Goal: Task Accomplishment & Management: Manage account settings

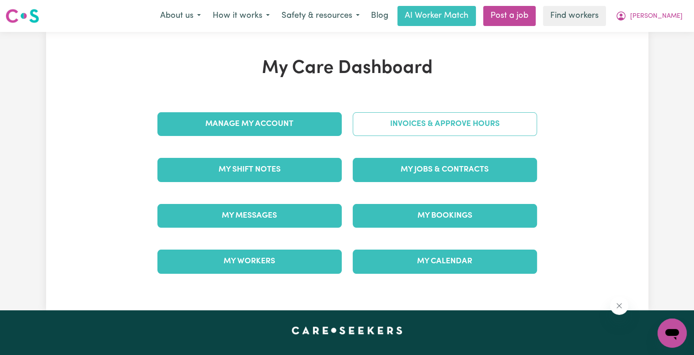
click at [390, 130] on link "Invoices & Approve Hours" at bounding box center [445, 124] width 184 height 24
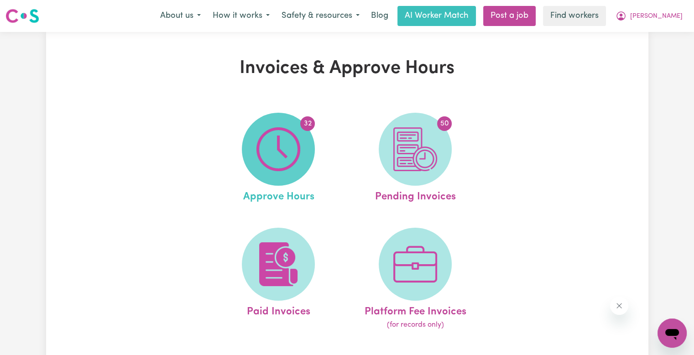
click at [272, 148] on img at bounding box center [278, 149] width 44 height 44
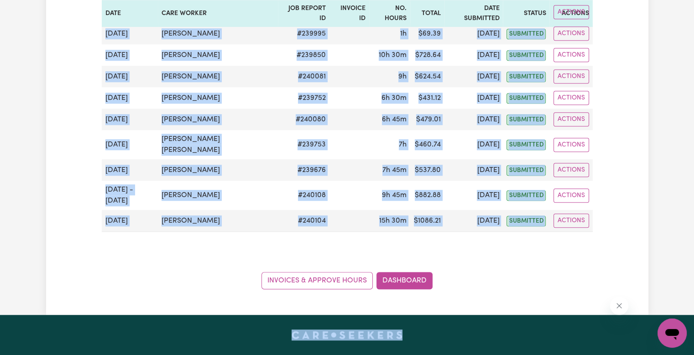
scroll to position [821, 0]
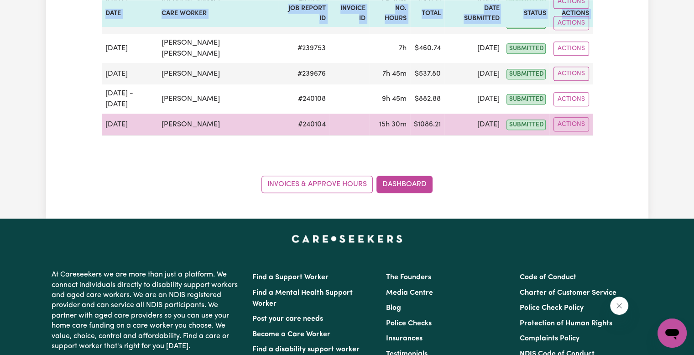
drag, startPoint x: 105, startPoint y: 193, endPoint x: 574, endPoint y: 38, distance: 493.8
copy table "[DATE] Date Care worker Job Report ID Invoice ID No. Hours Total Date Submitted…"
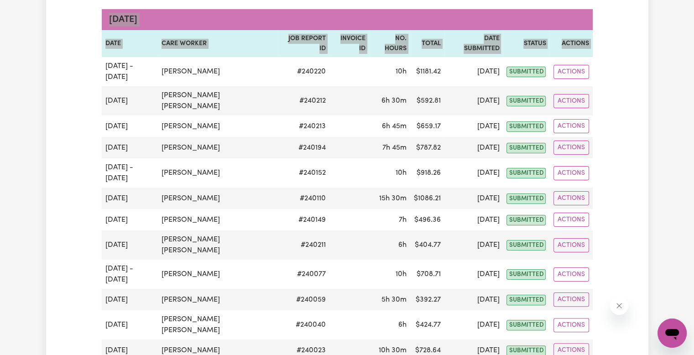
scroll to position [0, 0]
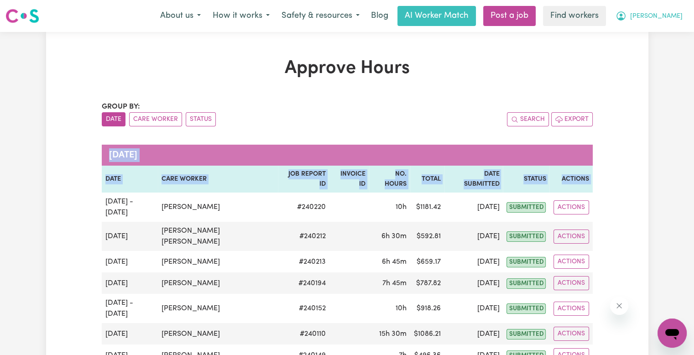
click at [679, 19] on span "[PERSON_NAME]" at bounding box center [656, 16] width 52 height 10
click at [669, 55] on link "Logout" at bounding box center [652, 52] width 72 height 17
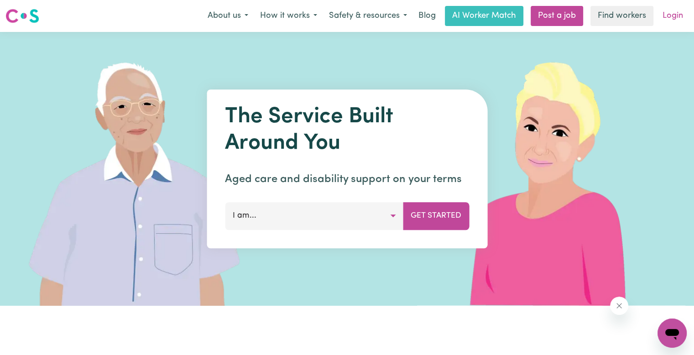
click at [672, 11] on link "Login" at bounding box center [672, 16] width 31 height 20
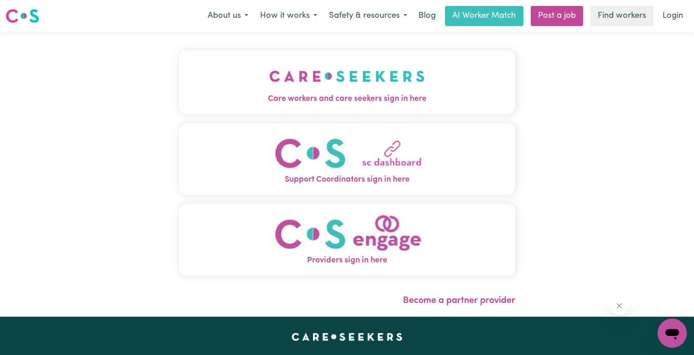
click at [204, 75] on button "Care workers and care seekers sign in here" at bounding box center [347, 82] width 336 height 64
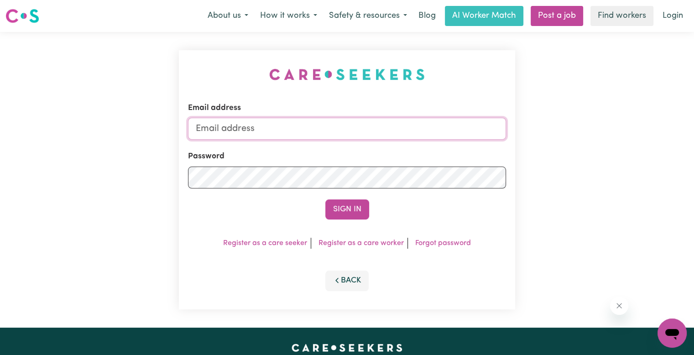
click at [235, 130] on input "Email address" at bounding box center [347, 129] width 318 height 22
type input "[PERSON_NAME][EMAIL_ADDRESS][DOMAIN_NAME]"
click at [325, 199] on button "Sign In" at bounding box center [347, 209] width 44 height 20
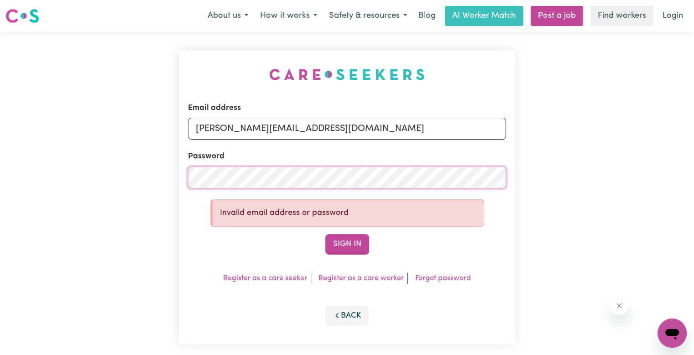
click at [325, 234] on button "Sign In" at bounding box center [347, 244] width 44 height 20
